Goal: Transaction & Acquisition: Book appointment/travel/reservation

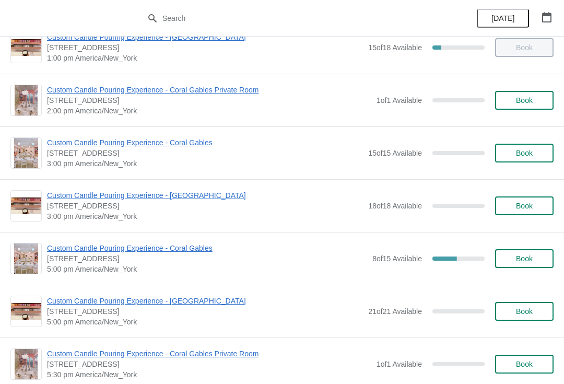
scroll to position [309, 0]
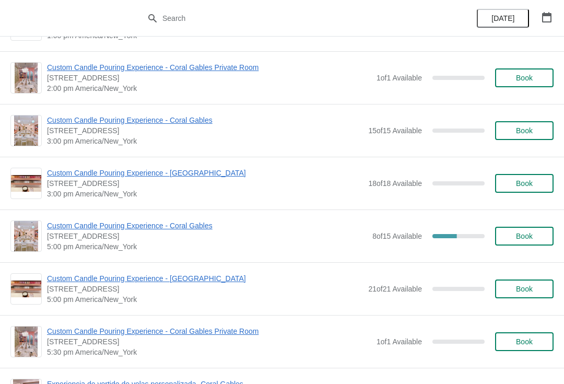
click at [88, 221] on span "Custom Candle Pouring Experience - Coral Gables" at bounding box center [207, 225] width 320 height 10
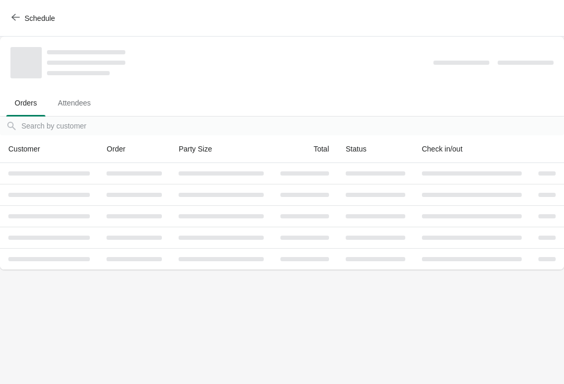
scroll to position [0, 0]
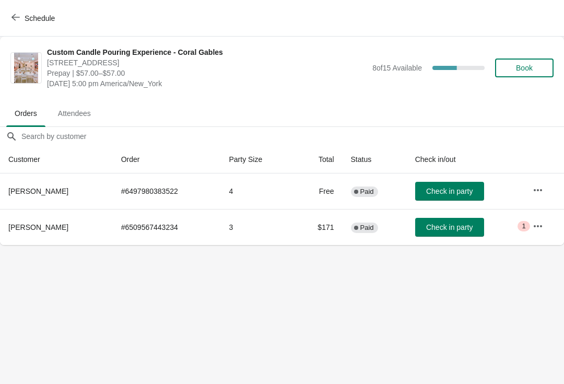
click at [21, 20] on span "Schedule" at bounding box center [34, 18] width 41 height 10
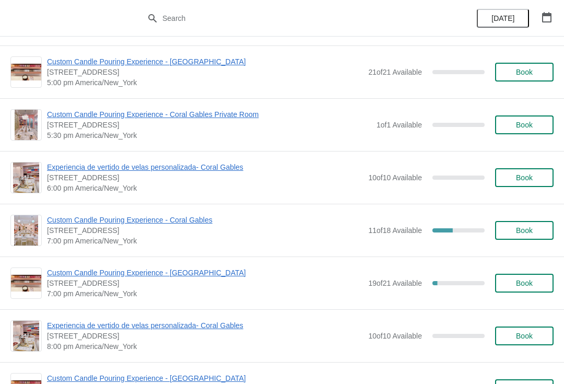
scroll to position [527, 0]
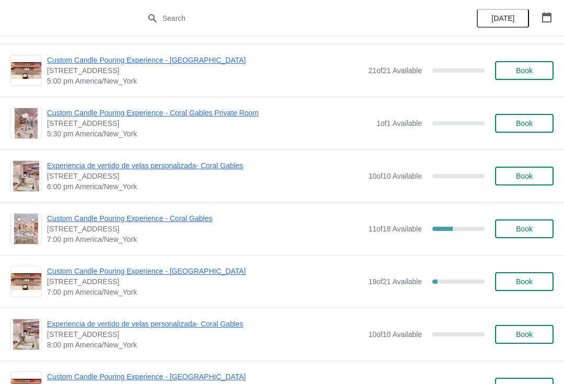
click at [153, 219] on span "Custom Candle Pouring Experience - Coral Gables" at bounding box center [205, 218] width 316 height 10
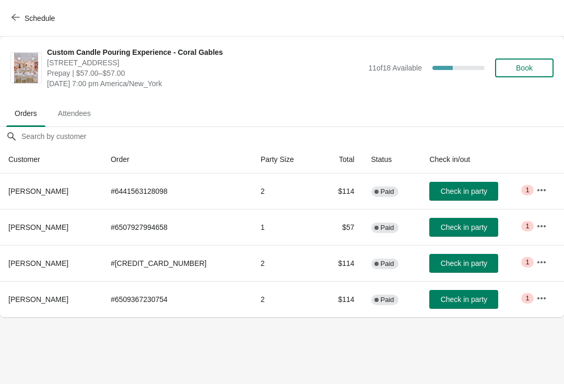
click at [11, 14] on icon "button" at bounding box center [15, 17] width 8 height 8
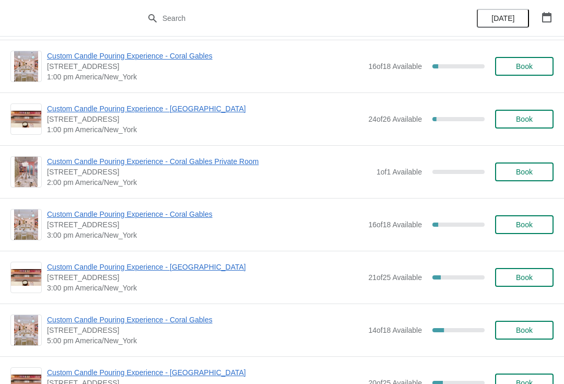
scroll to position [1090, 0]
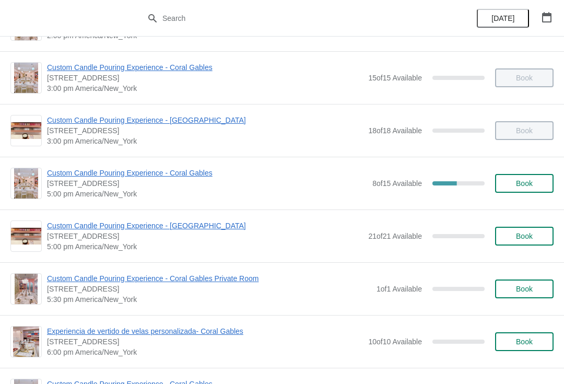
scroll to position [362, 0]
click at [176, 174] on span "Custom Candle Pouring Experience - Coral Gables" at bounding box center [207, 172] width 320 height 10
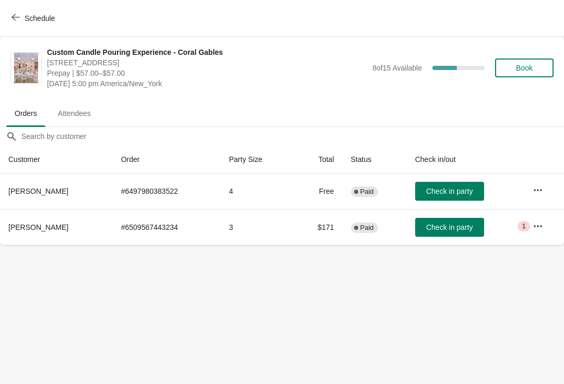
click at [7, 20] on button "Schedule" at bounding box center [34, 18] width 58 height 19
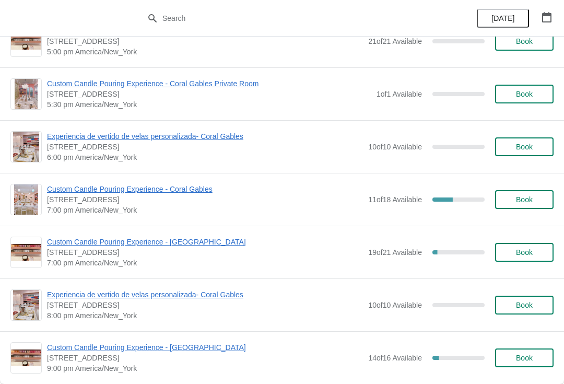
scroll to position [561, 0]
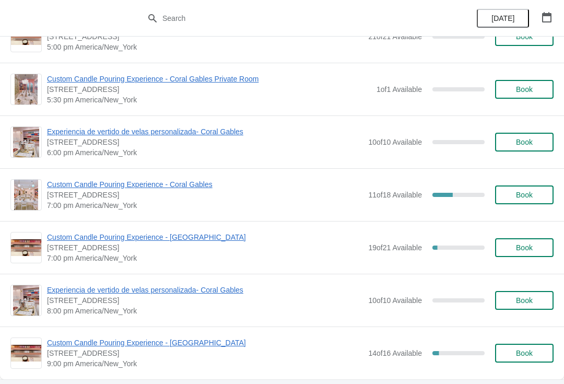
click at [96, 182] on span "Custom Candle Pouring Experience - Coral Gables" at bounding box center [205, 184] width 316 height 10
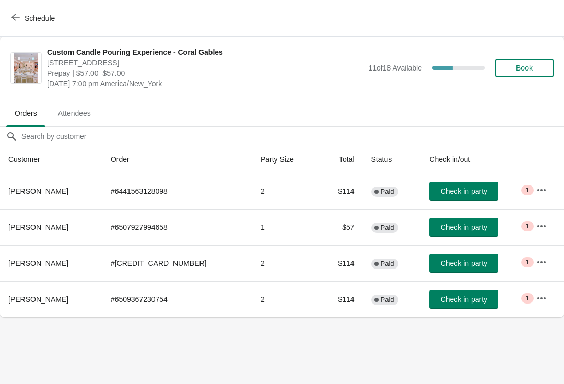
scroll to position [0, 0]
click at [11, 16] on button "Schedule" at bounding box center [34, 18] width 58 height 19
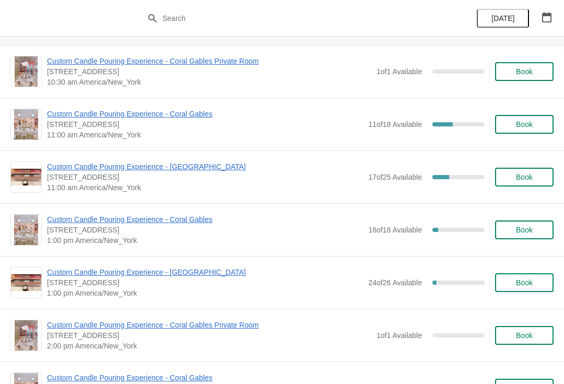
scroll to position [926, 0]
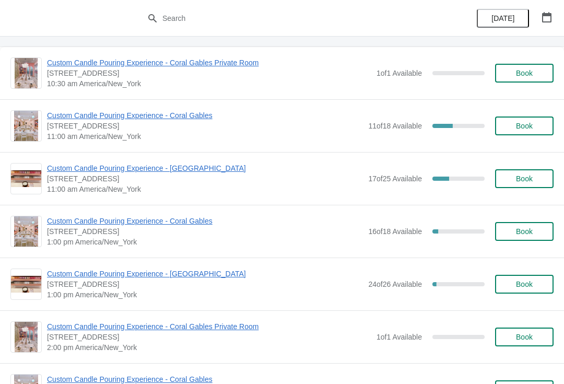
click at [87, 116] on span "Custom Candle Pouring Experience - Coral Gables" at bounding box center [205, 115] width 316 height 10
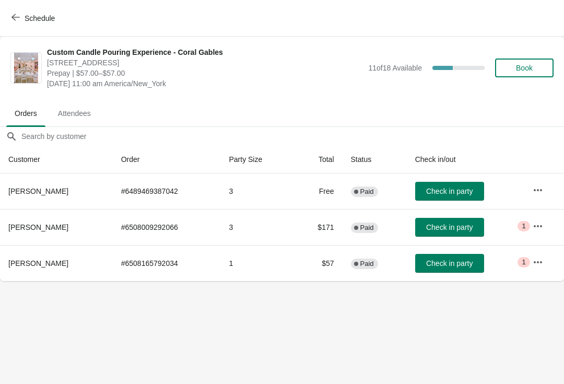
click at [16, 33] on div "Schedule" at bounding box center [282, 18] width 564 height 37
click at [25, 24] on button "Schedule" at bounding box center [34, 18] width 58 height 19
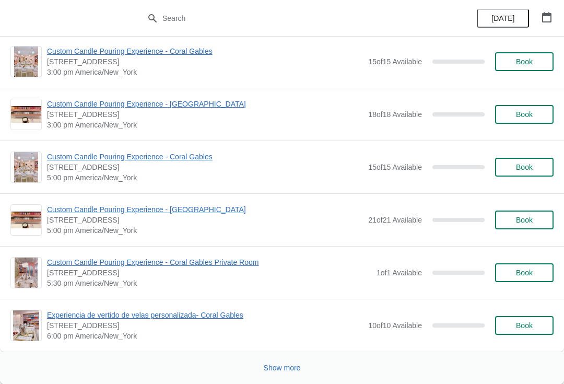
scroll to position [5044, 0]
click at [276, 364] on span "Show more" at bounding box center [282, 368] width 37 height 8
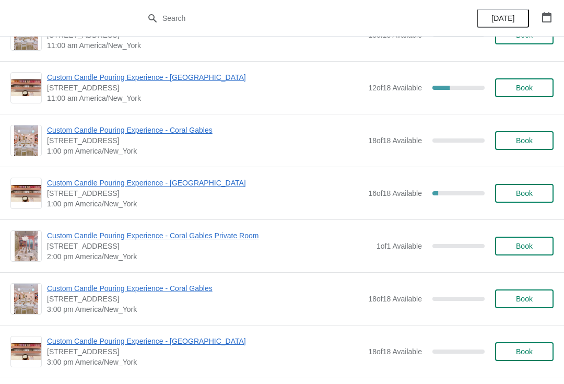
scroll to position [7070, 0]
